Goal: Task Accomplishment & Management: Manage account settings

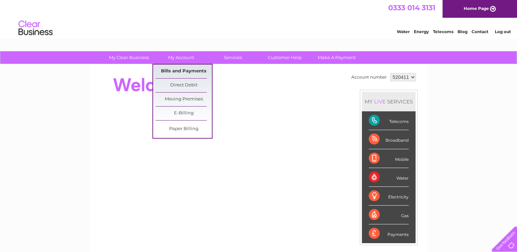
click at [188, 70] on link "Bills and Payments" at bounding box center [183, 72] width 56 height 14
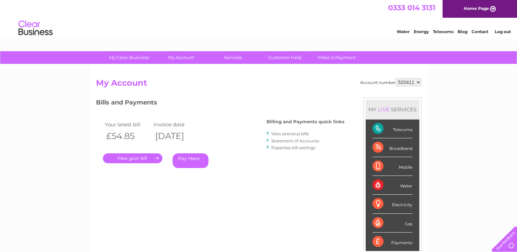
click at [143, 157] on link "." at bounding box center [132, 158] width 59 height 10
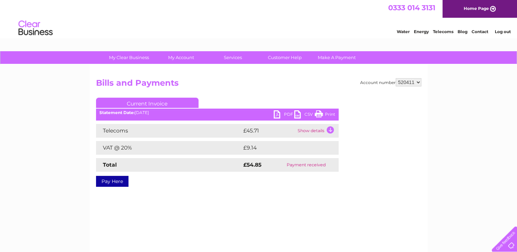
click at [282, 114] on link "PDF" at bounding box center [284, 115] width 20 height 10
click at [502, 33] on link "Log out" at bounding box center [502, 31] width 16 height 5
click at [497, 31] on link "Log out" at bounding box center [502, 31] width 16 height 5
